Goal: Task Accomplishment & Management: Complete application form

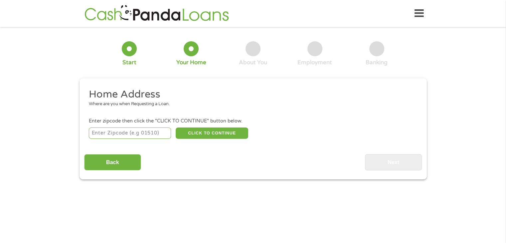
click at [148, 129] on input "number" at bounding box center [130, 132] width 82 height 11
type input "91941"
select select "[US_STATE]"
click at [205, 128] on button "CLICK TO CONTINUE" at bounding box center [212, 132] width 73 height 11
type input "91941"
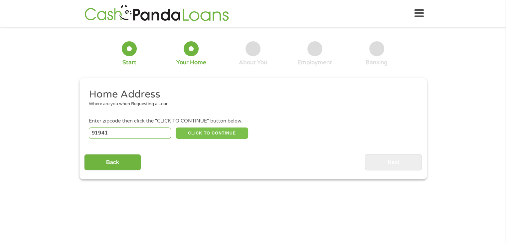
type input "La Mesa"
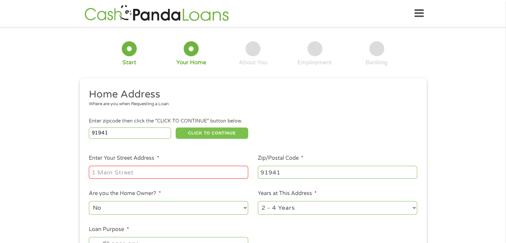
click at [207, 137] on button "CLICK TO CONTINUE" at bounding box center [212, 132] width 73 height 11
click at [184, 175] on input "Enter Your Street Address *" at bounding box center [168, 172] width 159 height 13
type input "[STREET_ADDRESS]"
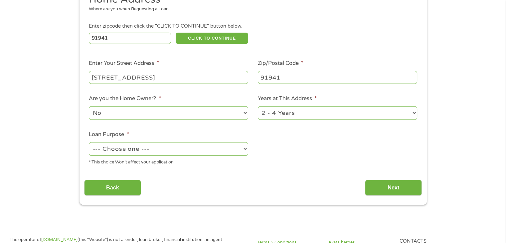
scroll to position [100, 0]
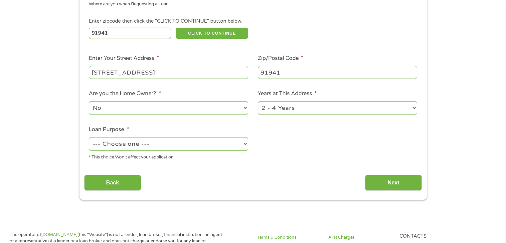
click at [157, 146] on select "--- Choose one --- Pay Bills Debt Consolidation Home Improvement Major Purchase…" at bounding box center [168, 144] width 159 height 14
select select "paybills"
click at [89, 138] on select "--- Choose one --- Pay Bills Debt Consolidation Home Improvement Major Purchase…" at bounding box center [168, 144] width 159 height 14
click at [394, 181] on input "Next" at bounding box center [393, 183] width 57 height 16
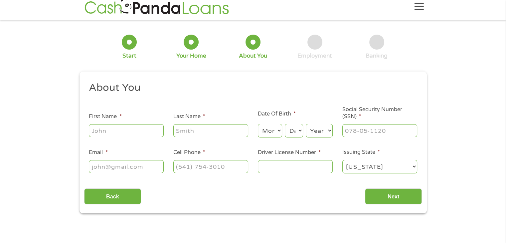
scroll to position [0, 0]
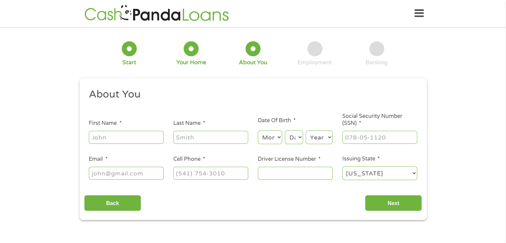
click at [130, 142] on input "First Name *" at bounding box center [126, 137] width 75 height 13
type input "[PERSON_NAME]"
type input "[EMAIL_ADDRESS][DOMAIN_NAME]"
click at [273, 140] on select "Month 1 2 3 4 5 6 7 8 9 10 11 12" at bounding box center [270, 137] width 24 height 14
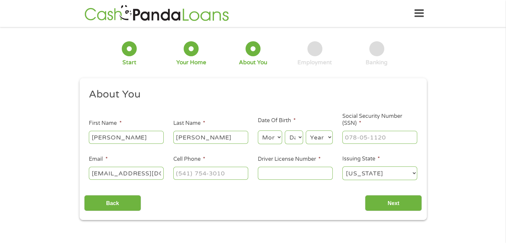
select select "5"
click at [258, 131] on select "Month 1 2 3 4 5 6 7 8 9 10 11 12" at bounding box center [270, 137] width 24 height 14
click at [296, 140] on select "Day 1 2 3 4 5 6 7 8 9 10 11 12 13 14 15 16 17 18 19 20 21 22 23 24 25 26 27 28 …" at bounding box center [294, 137] width 18 height 14
select select "9"
click at [285, 131] on select "Day 1 2 3 4 5 6 7 8 9 10 11 12 13 14 15 16 17 18 19 20 21 22 23 24 25 26 27 28 …" at bounding box center [294, 137] width 18 height 14
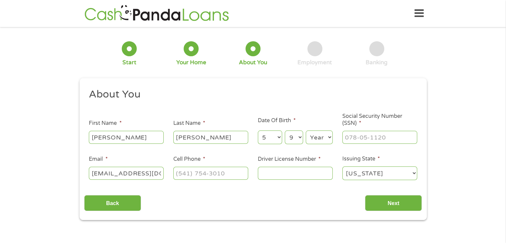
click at [318, 135] on select "Year [DATE] 2006 2005 2004 2003 2002 2001 2000 1999 1998 1997 1996 1995 1994 19…" at bounding box center [319, 137] width 27 height 14
select select "1979"
click at [306, 131] on select "Year [DATE] 2006 2005 2004 2003 2002 2001 2000 1999 1998 1997 1996 1995 1994 19…" at bounding box center [319, 137] width 27 height 14
click at [377, 136] on input "___-__-____" at bounding box center [379, 137] width 75 height 13
type input "466-59-5370"
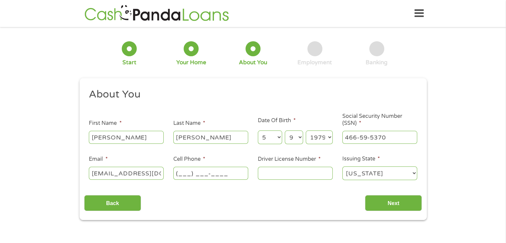
click at [233, 175] on input "(___) ___-____" at bounding box center [210, 173] width 75 height 13
type input "[PHONE_NUMBER]"
click at [293, 173] on input "Driver License Number *" at bounding box center [295, 173] width 75 height 13
type input "y5270500"
click at [404, 201] on input "Next" at bounding box center [393, 203] width 57 height 16
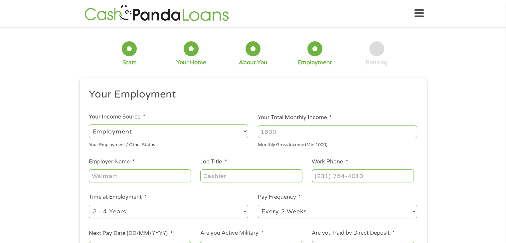
scroll to position [3, 3]
click at [279, 133] on input "Your Total Monthly Income *" at bounding box center [337, 131] width 159 height 13
type input "2"
type input "3400"
click at [137, 176] on input "Employer Name *" at bounding box center [140, 175] width 102 height 13
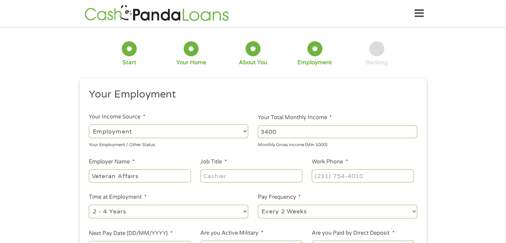
type input "Veteran Affairs"
click at [238, 179] on input "Job Title *" at bounding box center [251, 175] width 102 height 13
type input "Financial Analyst"
click at [331, 176] on input "(___) ___-____" at bounding box center [363, 175] width 102 height 13
type input "[PHONE_NUMBER]"
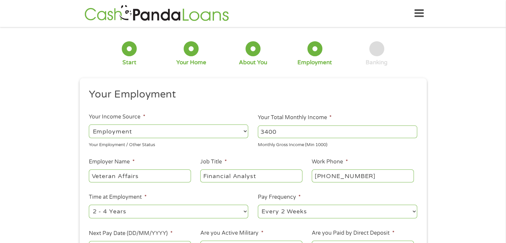
click at [303, 213] on select "--- Choose one --- Every 2 Weeks Every Week Monthly Semi-Monthly" at bounding box center [337, 212] width 159 height 14
select select "monthly"
click at [258, 205] on select "--- Choose one --- Every 2 Weeks Every Week Monthly Semi-Monthly" at bounding box center [337, 212] width 159 height 14
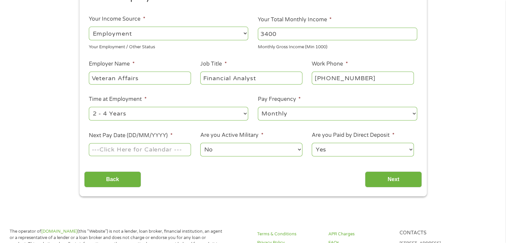
scroll to position [100, 0]
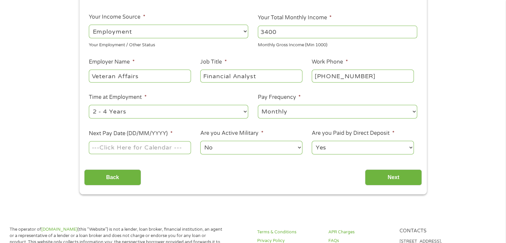
click at [145, 150] on input "Next Pay Date (DD/MM/YYYY) *" at bounding box center [140, 147] width 102 height 13
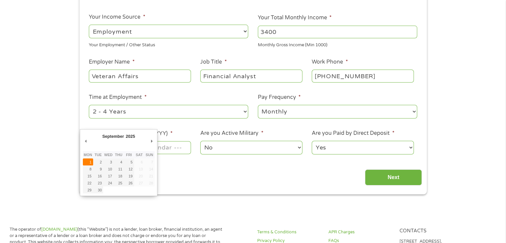
type input "[DATE]"
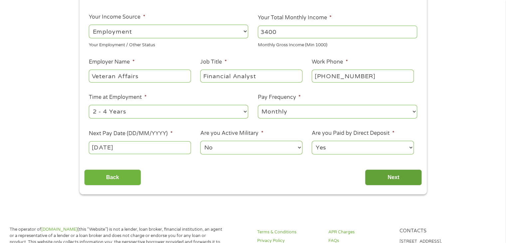
click at [392, 177] on input "Next" at bounding box center [393, 177] width 57 height 16
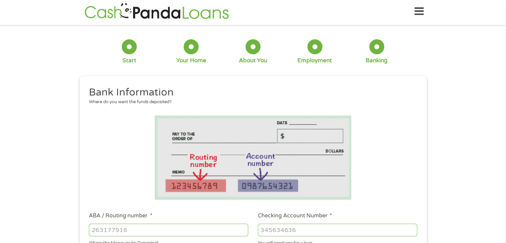
scroll to position [0, 0]
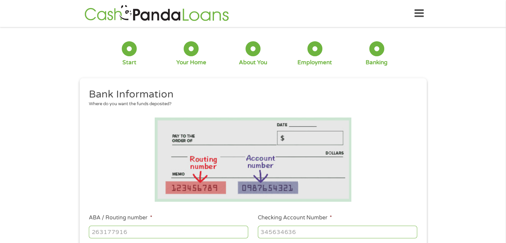
click at [106, 230] on input "ABA / Routing number *" at bounding box center [168, 232] width 159 height 13
type input "121042882"
type input "[PERSON_NAME] FARGO BANK NA"
type input "121042882"
click at [289, 233] on input "Checking Account Number *" at bounding box center [337, 232] width 159 height 13
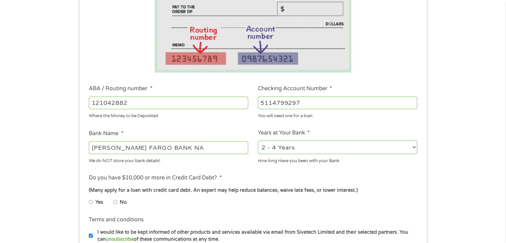
scroll to position [133, 0]
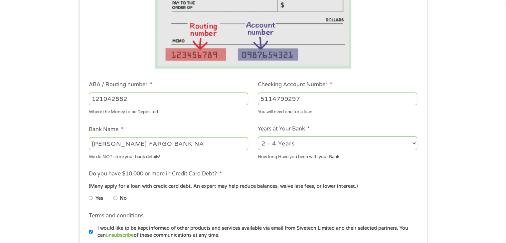
type input "5114799297"
click at [315, 142] on select "2 - 4 Years 6 - 12 Months 1 - 2 Years Over 4 Years" at bounding box center [337, 143] width 159 height 14
select select "60months"
click at [258, 137] on select "2 - 4 Years 6 - 12 Months 1 - 2 Years Over 4 Years" at bounding box center [337, 143] width 159 height 14
click at [312, 176] on li "Do you have $10,000 or more in Credit Card Debt? * (Many apply for a loan with …" at bounding box center [253, 188] width 338 height 37
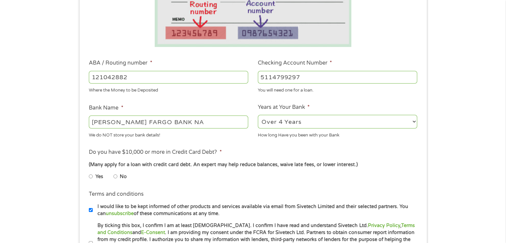
scroll to position [166, 0]
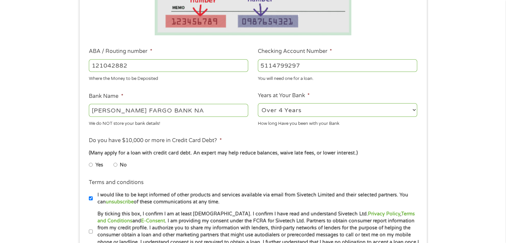
click at [115, 164] on input "No" at bounding box center [115, 164] width 4 height 11
radio input "true"
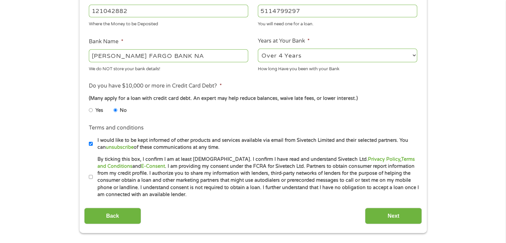
scroll to position [233, 0]
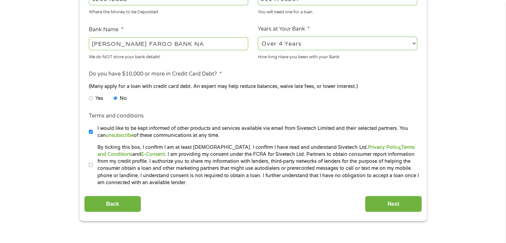
click at [92, 165] on input "By ticking this box, I confirm I am at least [DEMOGRAPHIC_DATA]. I confirm I ha…" at bounding box center [91, 165] width 4 height 11
checkbox input "true"
click at [90, 132] on input "I would like to be kept informed of other products and services available via e…" at bounding box center [91, 131] width 4 height 11
checkbox input "false"
click at [401, 205] on input "Next" at bounding box center [393, 204] width 57 height 16
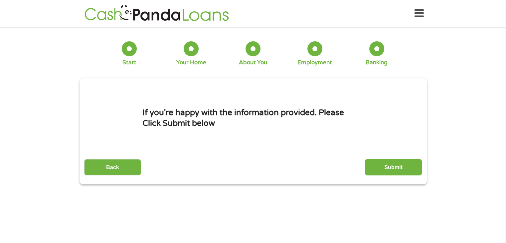
scroll to position [3, 3]
click at [395, 167] on input "Submit" at bounding box center [393, 167] width 57 height 16
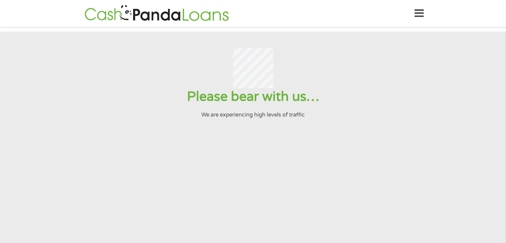
click at [420, 13] on icon at bounding box center [418, 13] width 9 height 16
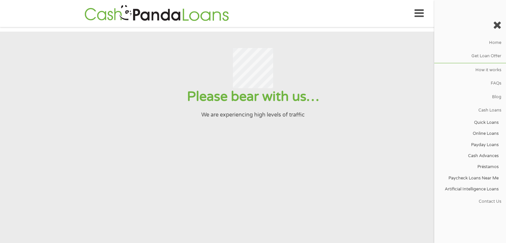
drag, startPoint x: 492, startPoint y: 25, endPoint x: 434, endPoint y: 39, distance: 59.9
click at [492, 25] on div at bounding box center [470, 25] width 72 height 21
